Goal: Navigation & Orientation: Find specific page/section

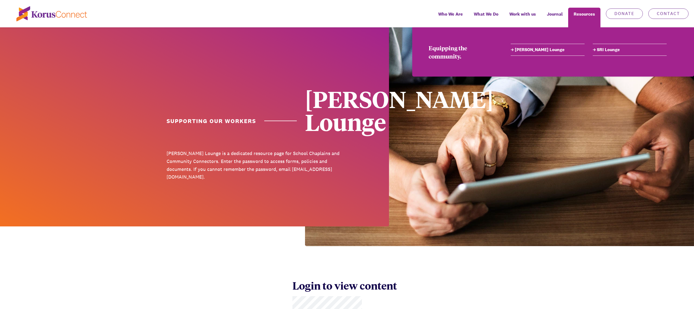
click at [536, 49] on link "[PERSON_NAME] Lounge" at bounding box center [547, 49] width 74 height 7
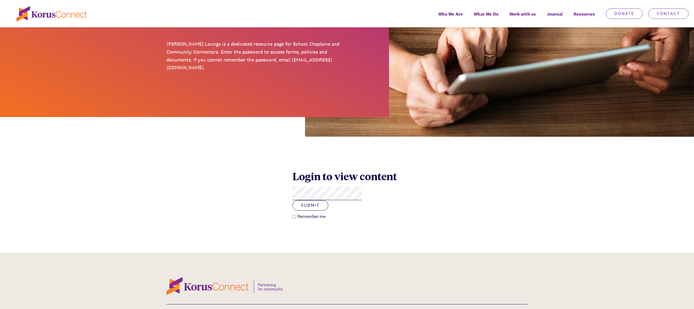
scroll to position [137, 0]
